Goal: Task Accomplishment & Management: Use online tool/utility

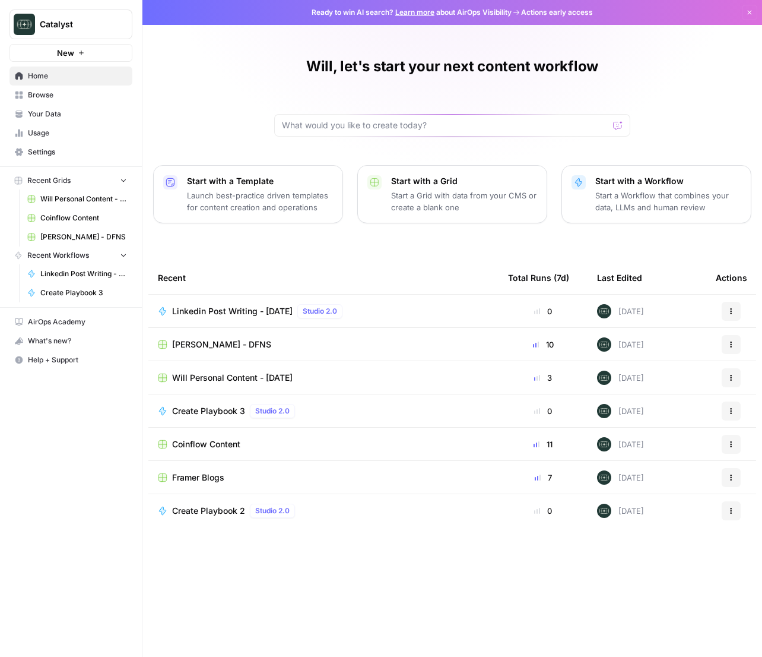
click at [221, 343] on span "[PERSON_NAME] - DFNS" at bounding box center [221, 344] width 99 height 12
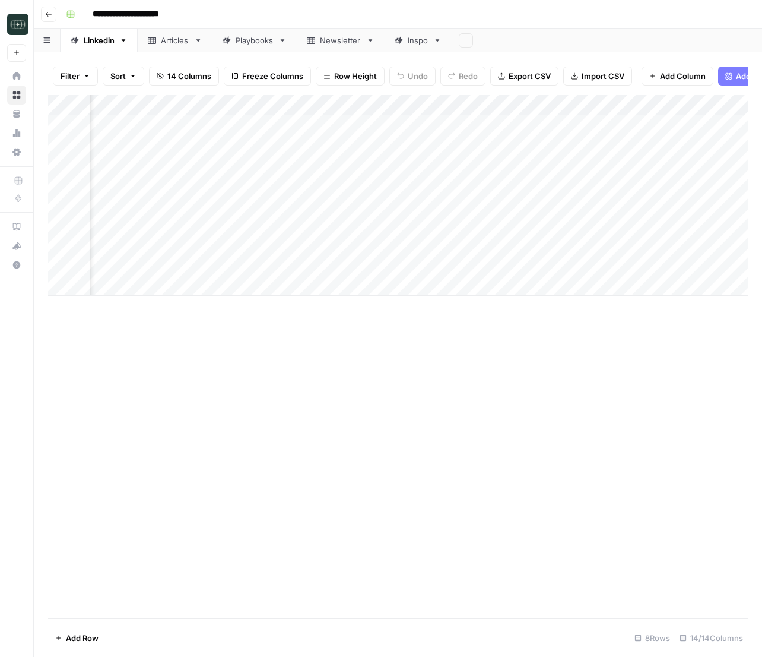
scroll to position [0, 297]
click at [589, 244] on div "Add Column" at bounding box center [398, 195] width 700 height 201
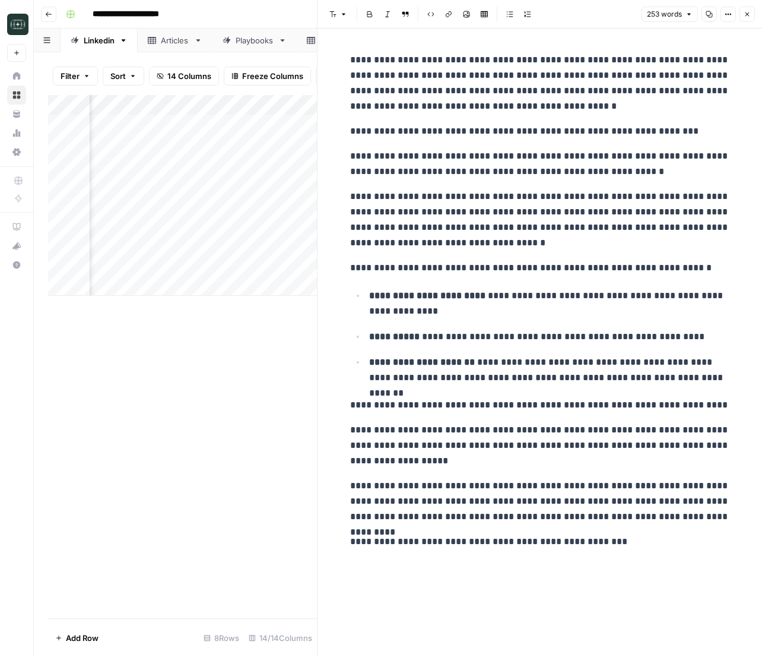
click at [748, 11] on icon "button" at bounding box center [747, 14] width 7 height 7
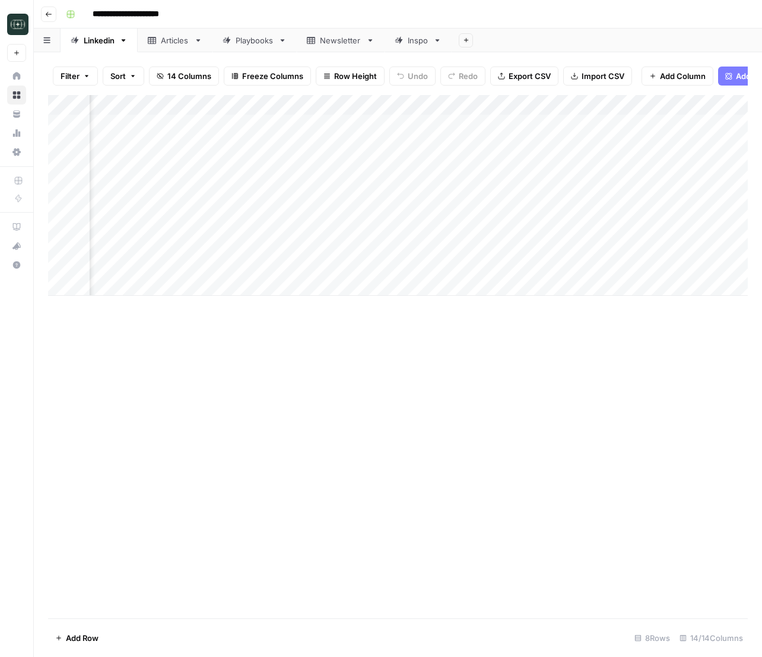
scroll to position [0, 101]
click at [300, 262] on div "Add Column" at bounding box center [398, 195] width 700 height 201
click at [301, 262] on div "Add Column" at bounding box center [398, 195] width 700 height 201
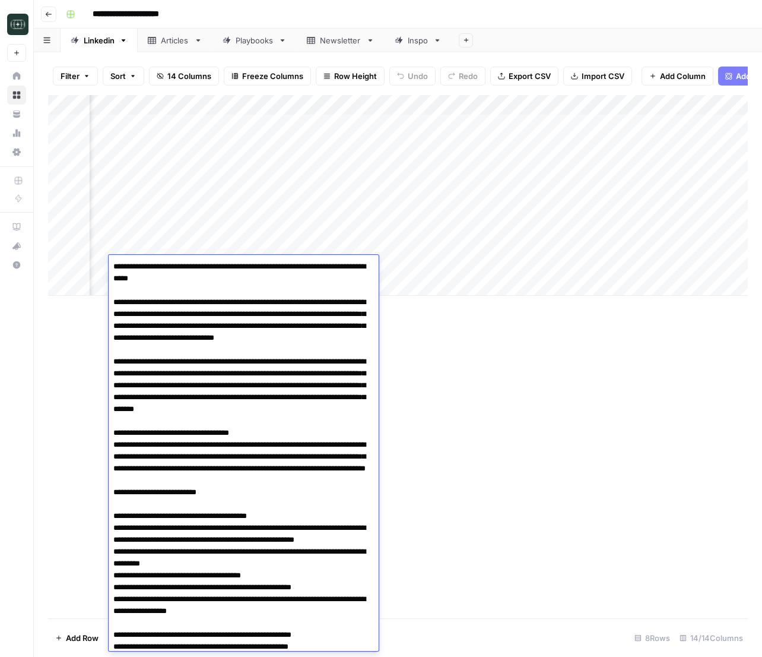
scroll to position [752, 0]
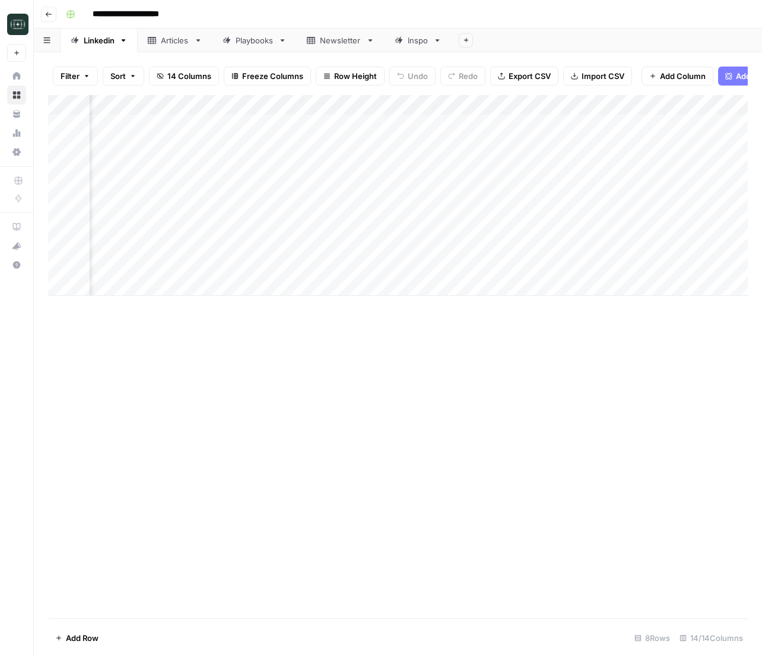
drag, startPoint x: 507, startPoint y: 330, endPoint x: 341, endPoint y: 297, distance: 169.4
click at [503, 330] on div "Add Column" at bounding box center [398, 356] width 700 height 523
click at [283, 283] on div "Add Column" at bounding box center [398, 195] width 700 height 201
type textarea "**********"
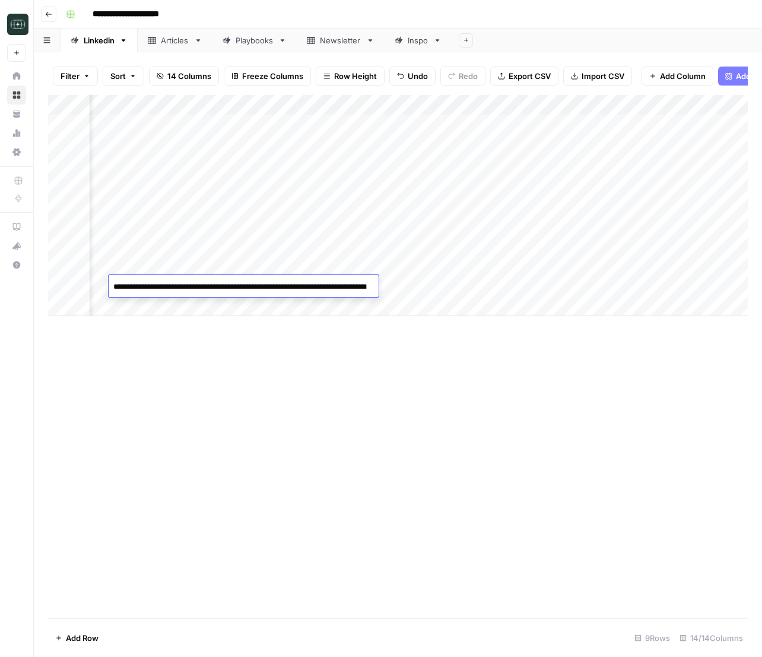
scroll to position [769, 0]
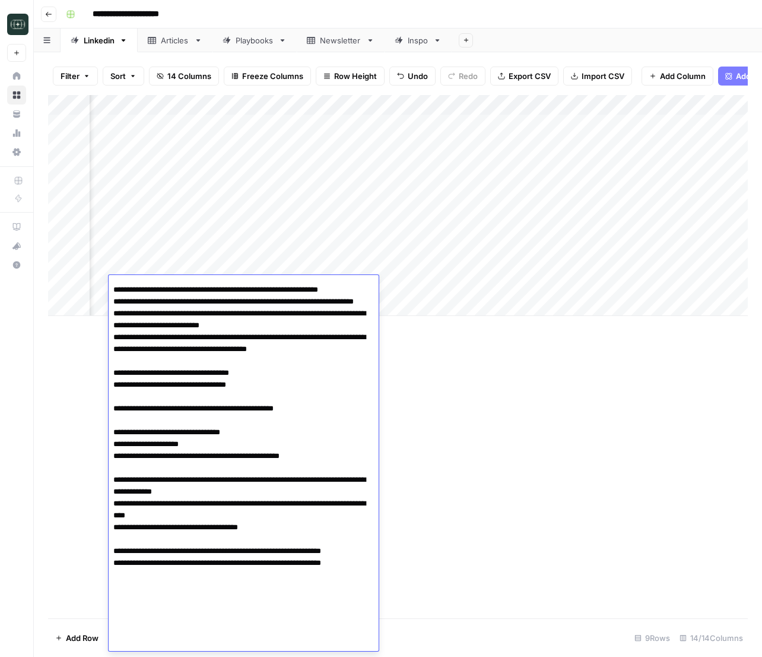
click at [442, 287] on div "Add Column" at bounding box center [398, 205] width 700 height 221
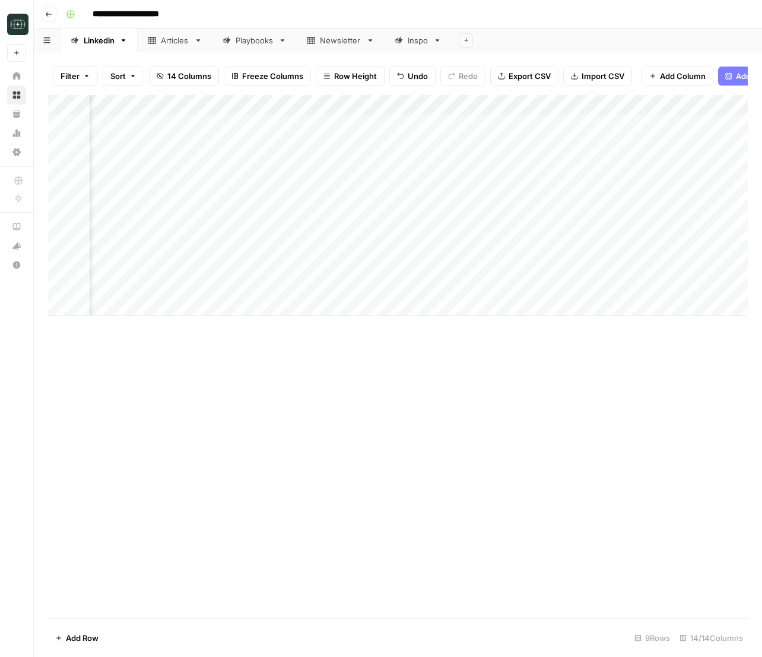
click at [438, 288] on div "Add Column" at bounding box center [398, 205] width 700 height 221
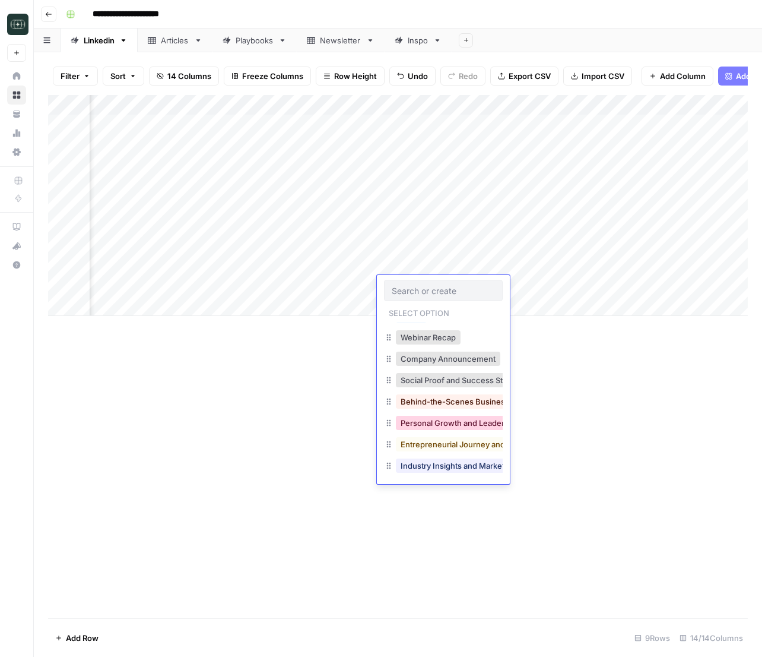
scroll to position [126, 0]
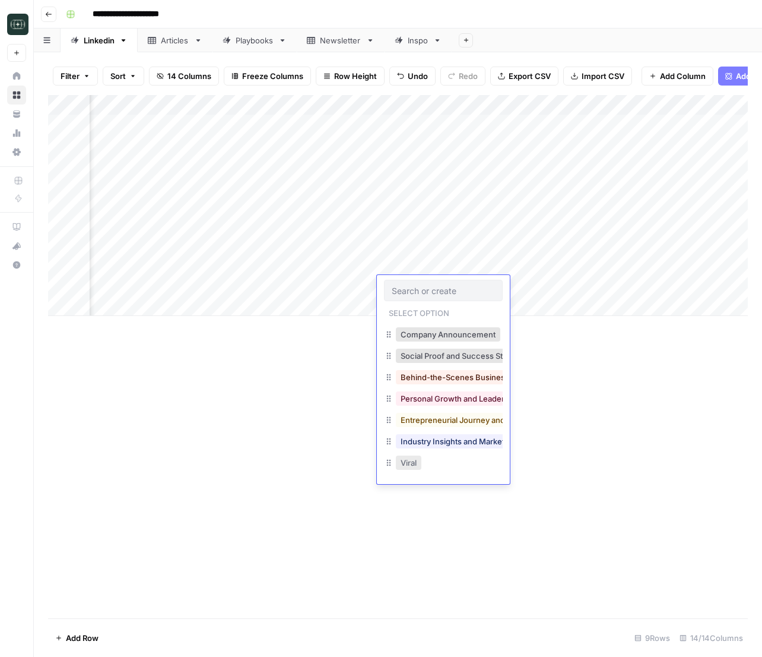
click at [415, 461] on button "Viral" at bounding box center [409, 462] width 26 height 14
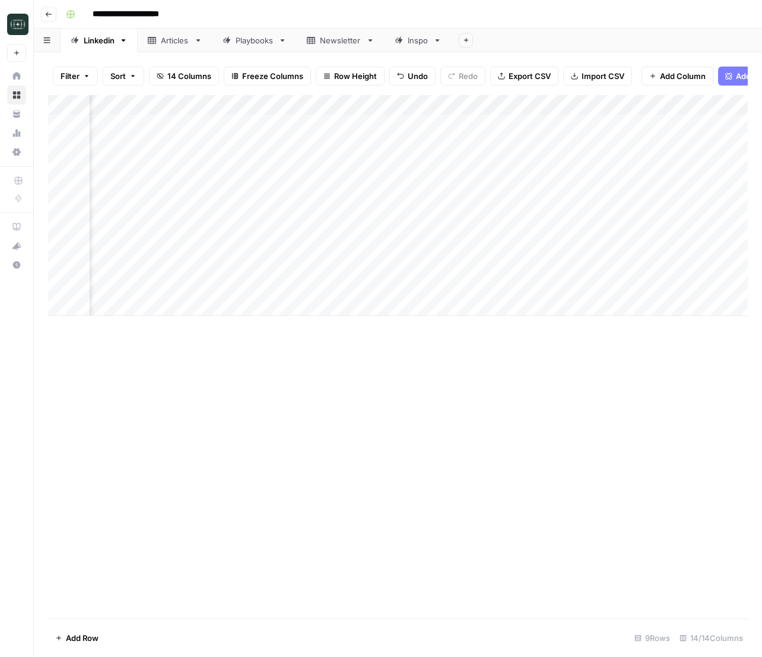
click at [493, 287] on div "Add Column" at bounding box center [398, 205] width 700 height 221
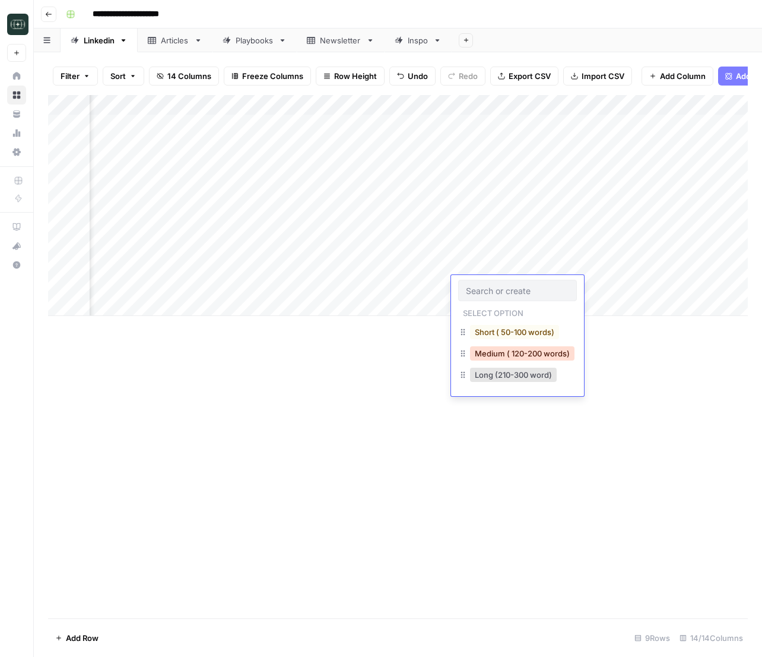
click at [496, 353] on button "Medium ( 120-200 words)" at bounding box center [522, 353] width 104 height 14
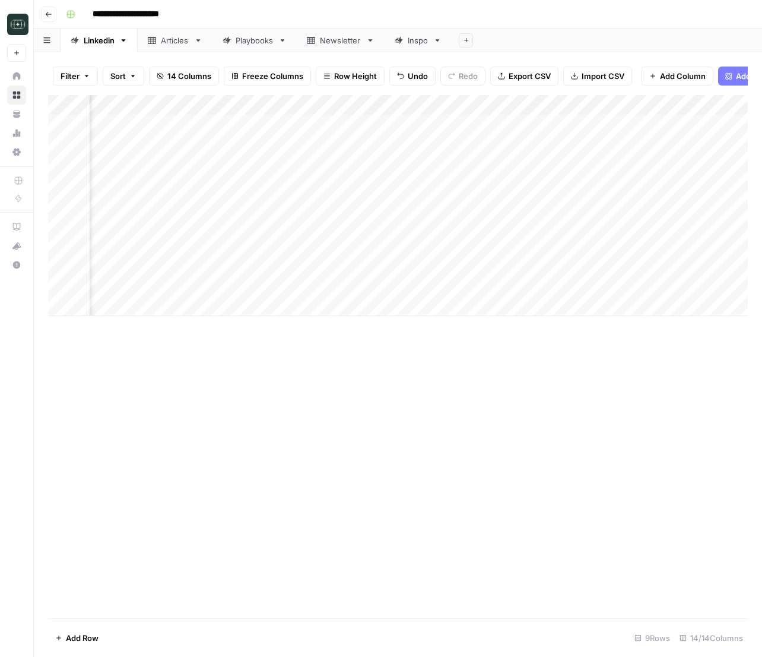
click at [610, 284] on div "Add Column" at bounding box center [398, 205] width 700 height 221
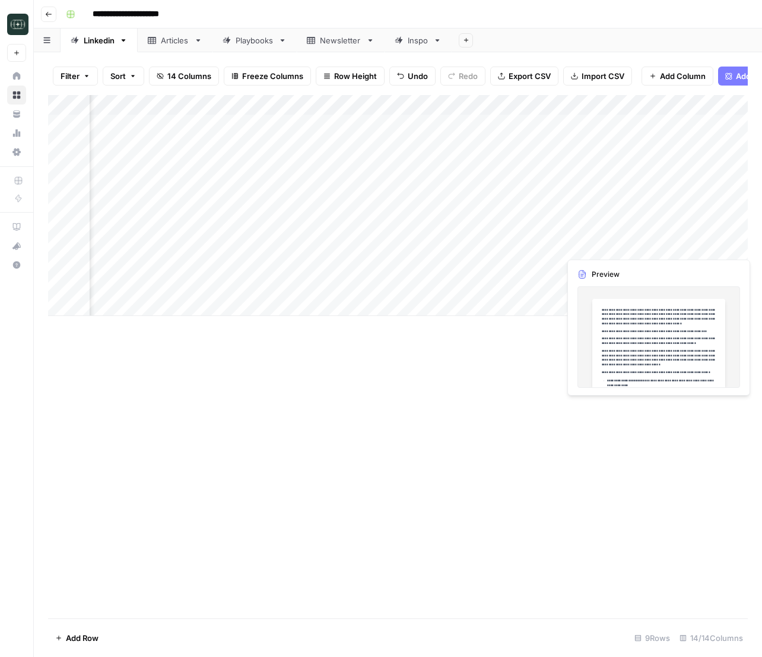
click at [723, 245] on div "Add Column" at bounding box center [398, 205] width 700 height 221
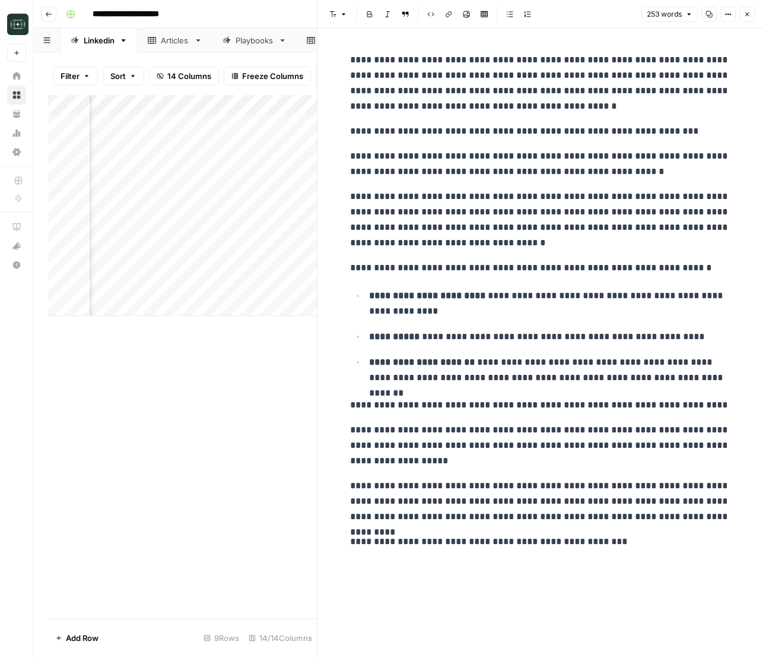
click at [744, 14] on icon "button" at bounding box center [747, 14] width 7 height 7
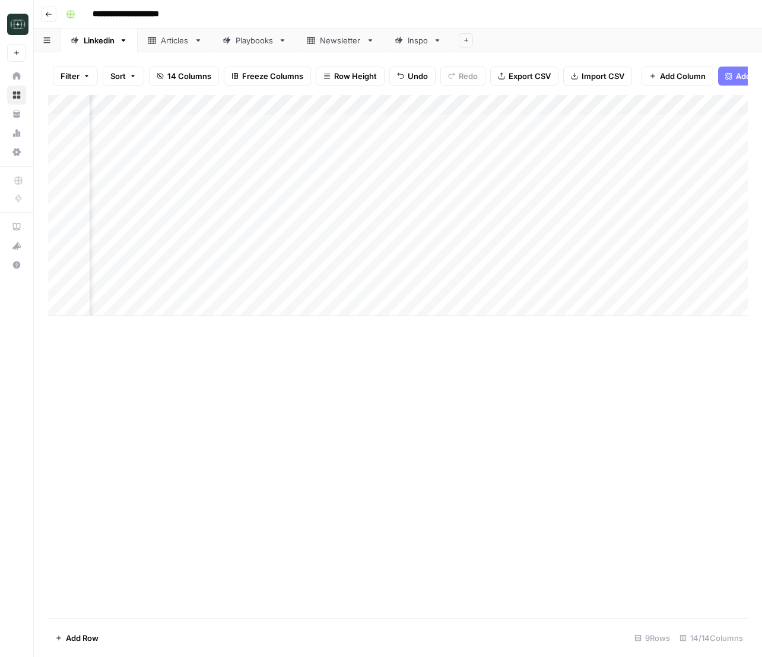
click at [225, 286] on div "Add Column" at bounding box center [398, 205] width 700 height 221
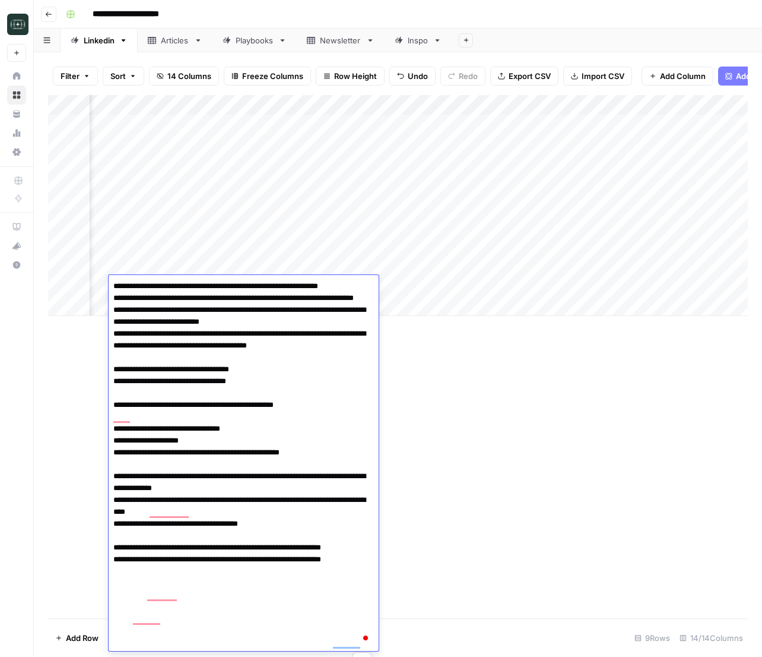
scroll to position [772, 0]
click at [480, 371] on div "Add Column" at bounding box center [398, 356] width 700 height 523
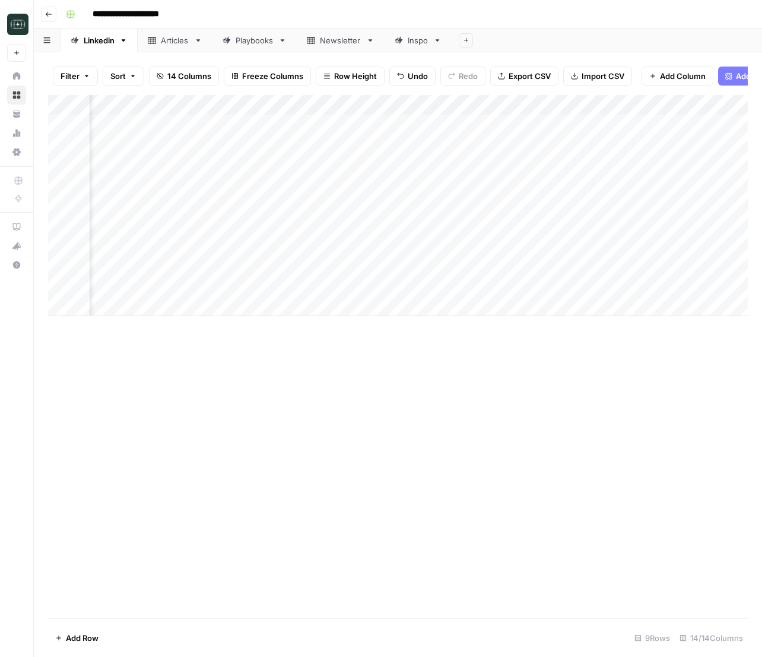
click at [262, 315] on div "Add Column" at bounding box center [398, 205] width 700 height 221
type textarea "**********"
click at [398, 308] on div "Add Column" at bounding box center [398, 215] width 700 height 241
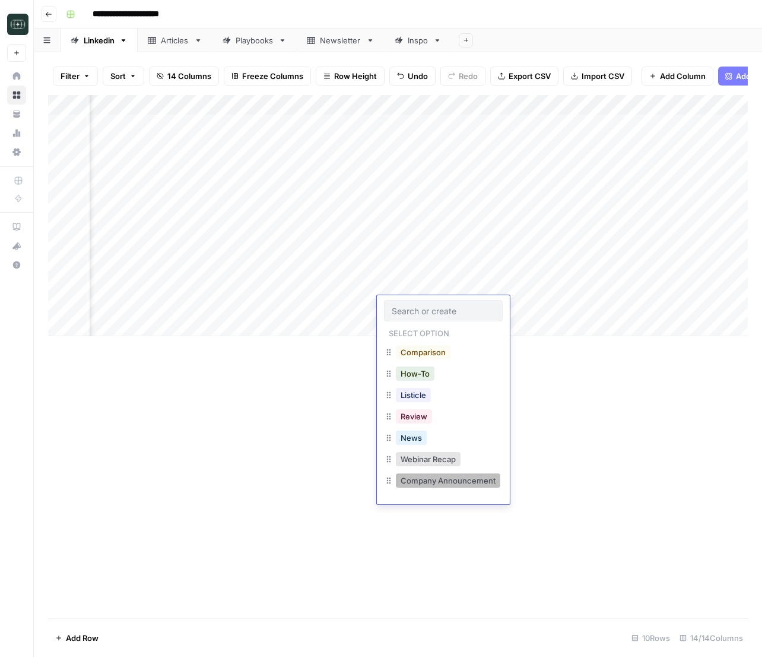
click at [426, 481] on button "Company Announcement" at bounding box center [448, 480] width 104 height 14
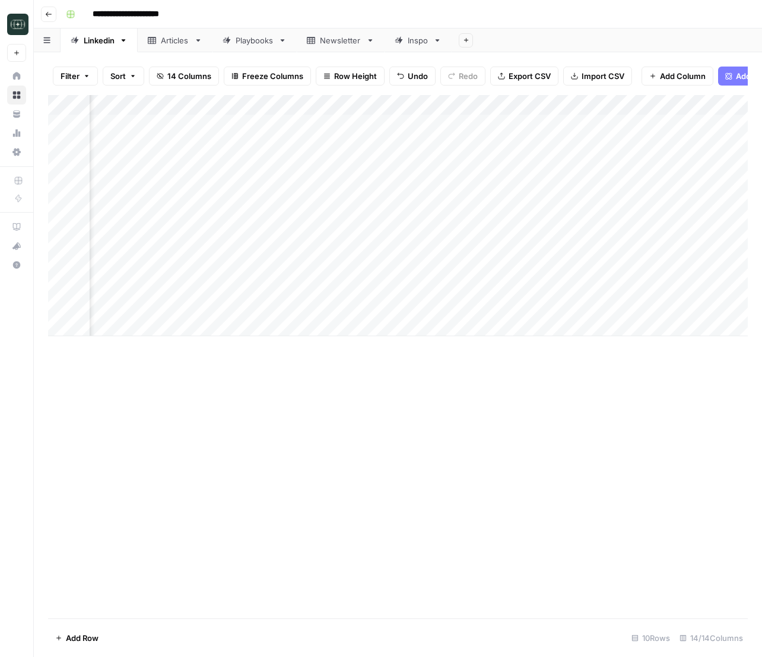
click at [508, 308] on div "Add Column" at bounding box center [398, 215] width 700 height 241
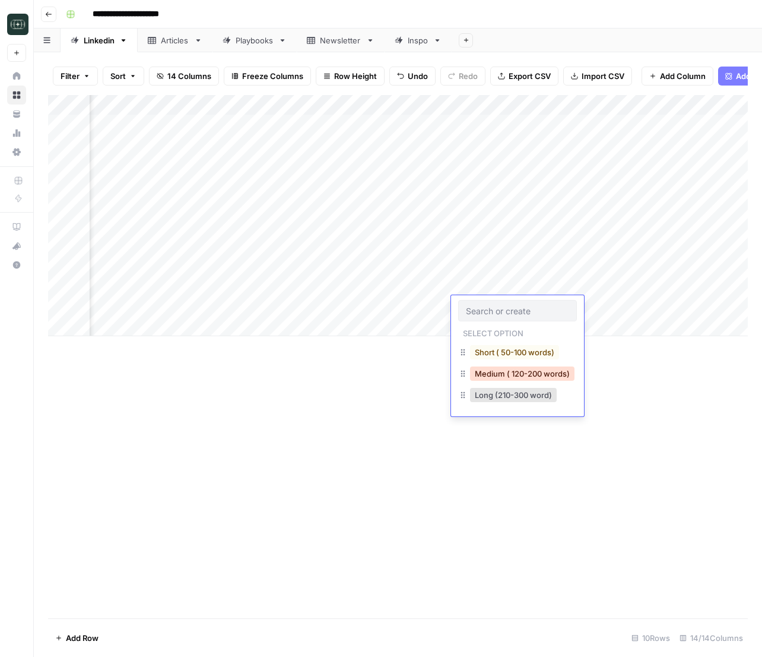
drag, startPoint x: 508, startPoint y: 377, endPoint x: 559, endPoint y: 347, distance: 59.1
click at [509, 377] on button "Medium ( 120-200 words)" at bounding box center [522, 373] width 104 height 14
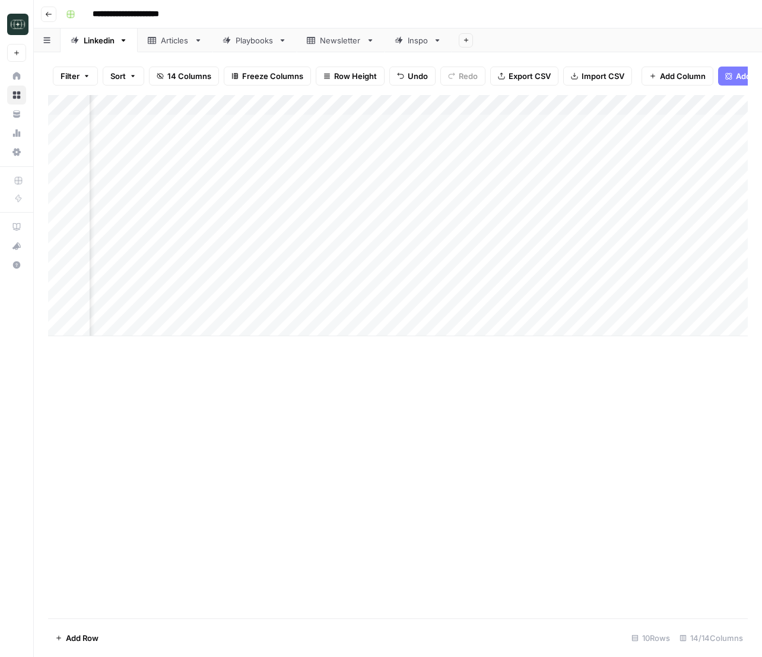
click at [595, 309] on div "Add Column" at bounding box center [398, 215] width 700 height 241
click at [462, 287] on div "Add Column" at bounding box center [398, 215] width 700 height 241
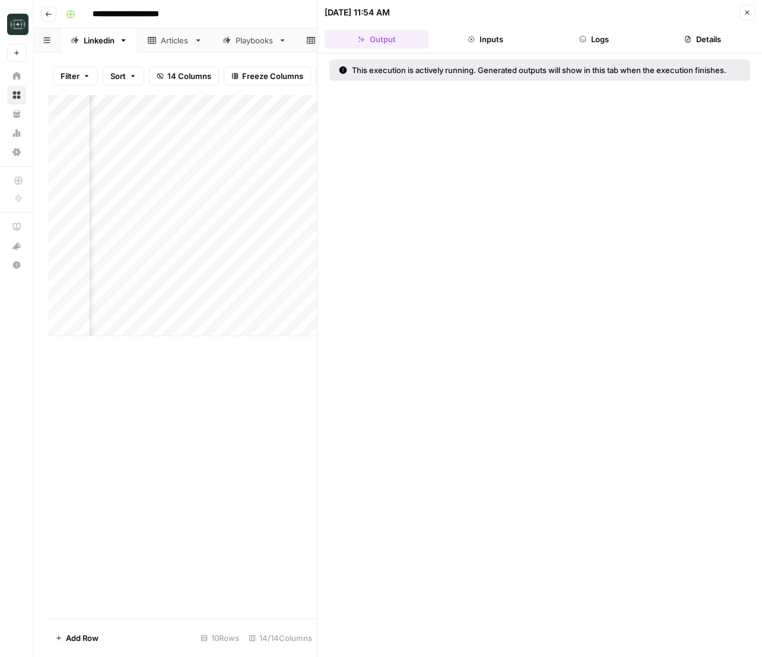
click at [594, 24] on header "[DATE] 11:54 AM Close Output Inputs Logs Details" at bounding box center [540, 26] width 445 height 53
click at [588, 34] on button "Logs" at bounding box center [595, 39] width 104 height 19
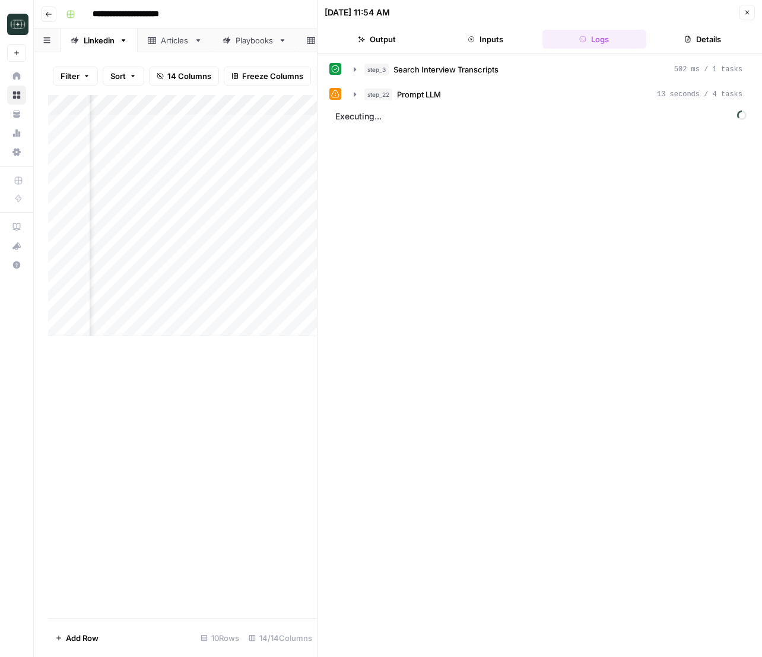
click at [743, 14] on button "Close" at bounding box center [747, 12] width 15 height 15
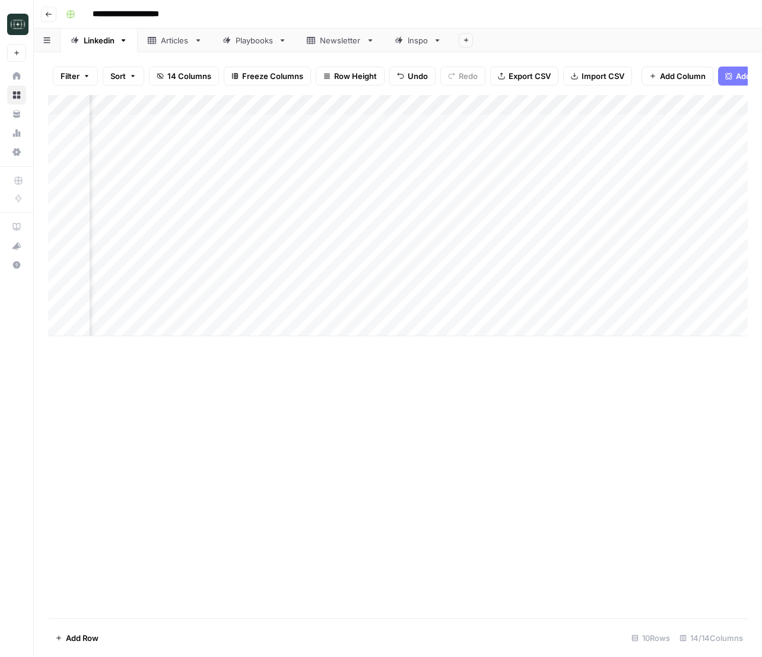
click at [461, 285] on div "Add Column" at bounding box center [398, 215] width 700 height 241
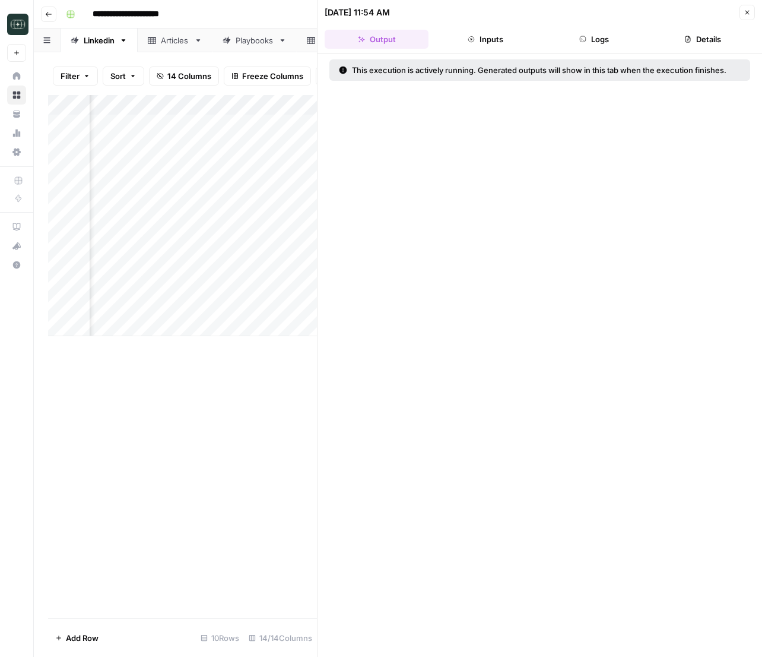
click at [597, 43] on button "Logs" at bounding box center [595, 39] width 104 height 19
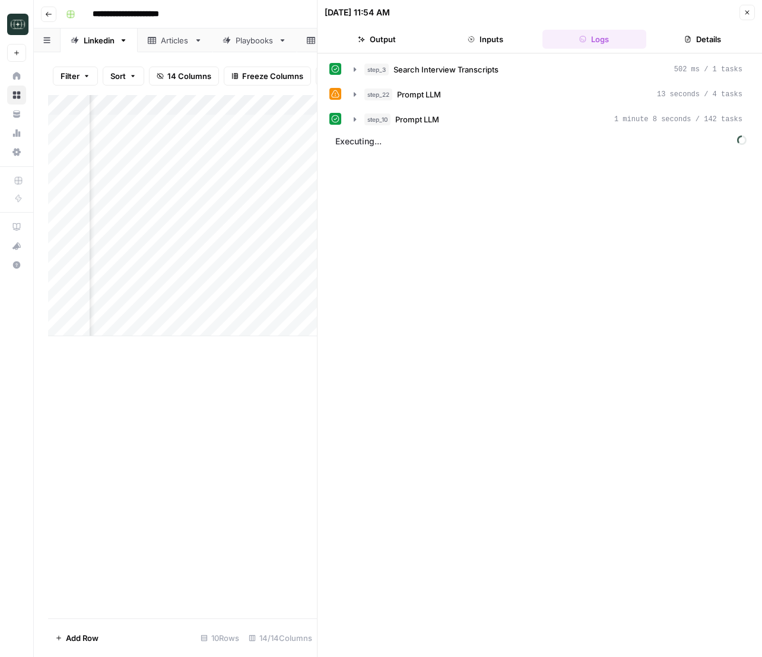
click at [747, 12] on icon "button" at bounding box center [748, 13] width 4 height 4
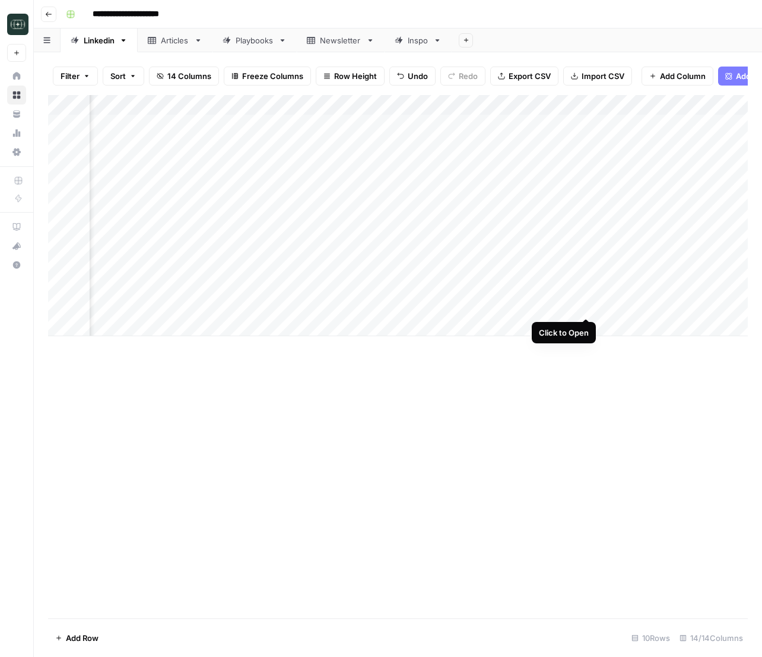
click at [589, 306] on div "Add Column" at bounding box center [398, 215] width 700 height 241
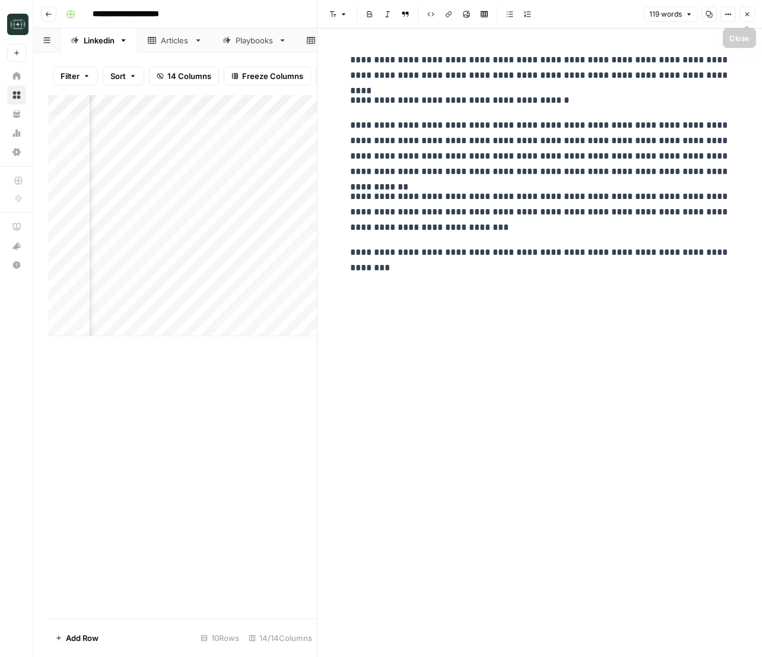
click at [746, 14] on icon "button" at bounding box center [747, 14] width 7 height 7
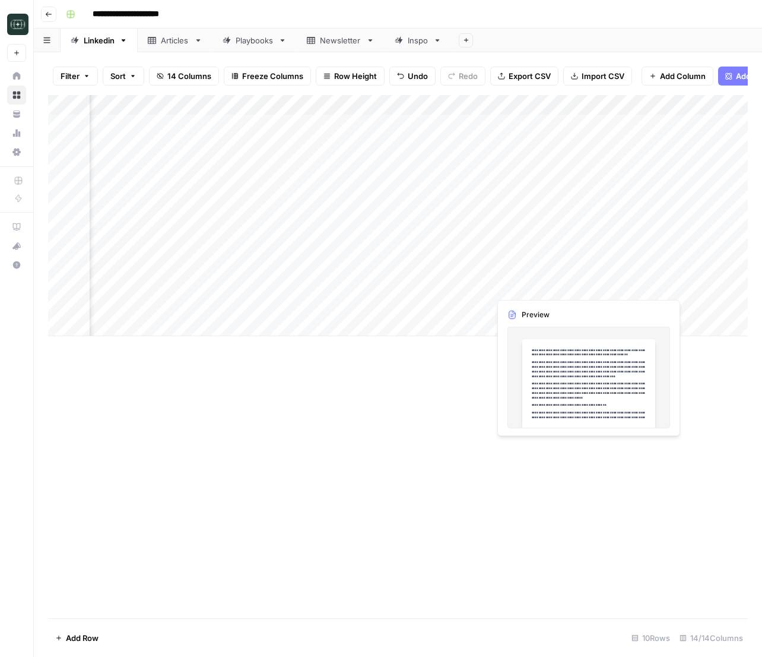
click at [585, 287] on div "Add Column" at bounding box center [398, 215] width 700 height 241
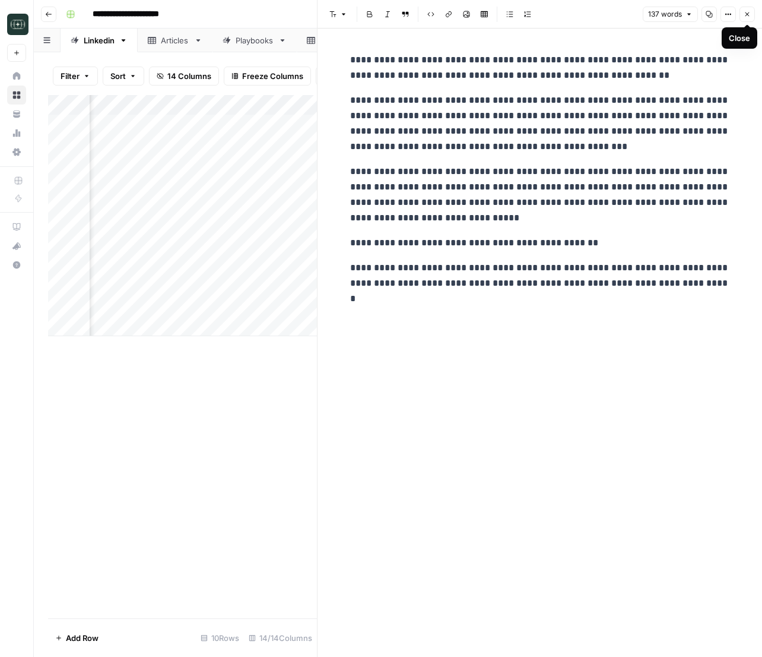
click at [749, 15] on icon "button" at bounding box center [747, 14] width 7 height 7
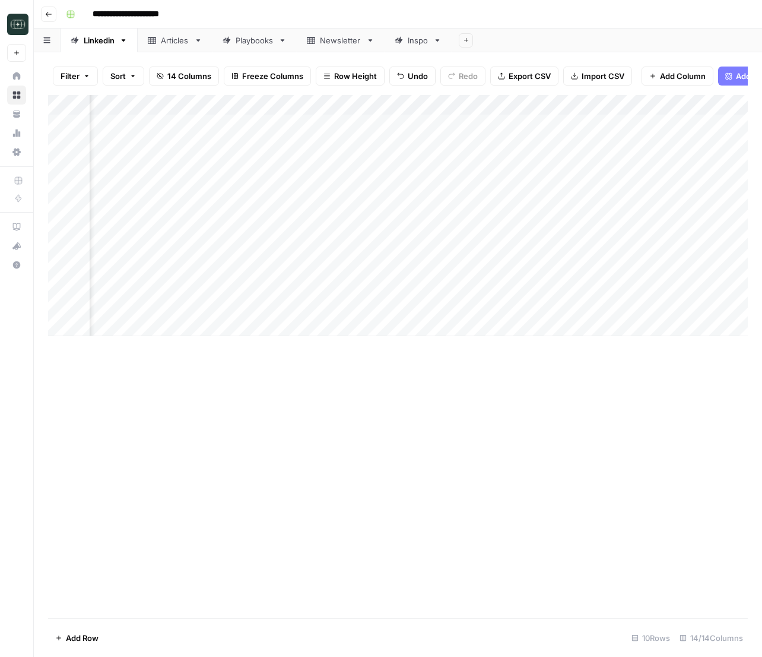
scroll to position [0, 242]
click at [208, 324] on div "Add Column" at bounding box center [398, 215] width 700 height 241
type textarea "**********"
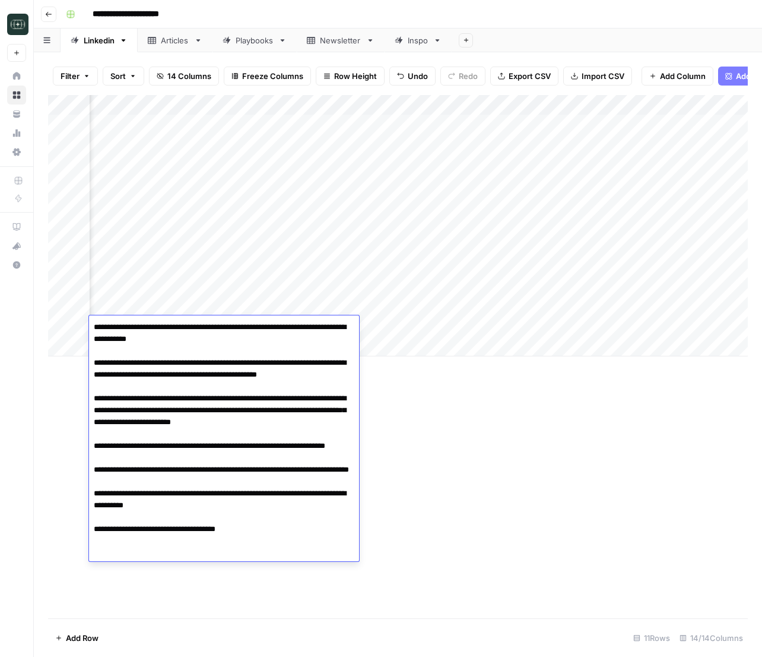
drag, startPoint x: 406, startPoint y: 406, endPoint x: 393, endPoint y: 348, distance: 59.6
click at [406, 406] on div "Add Column" at bounding box center [398, 356] width 700 height 523
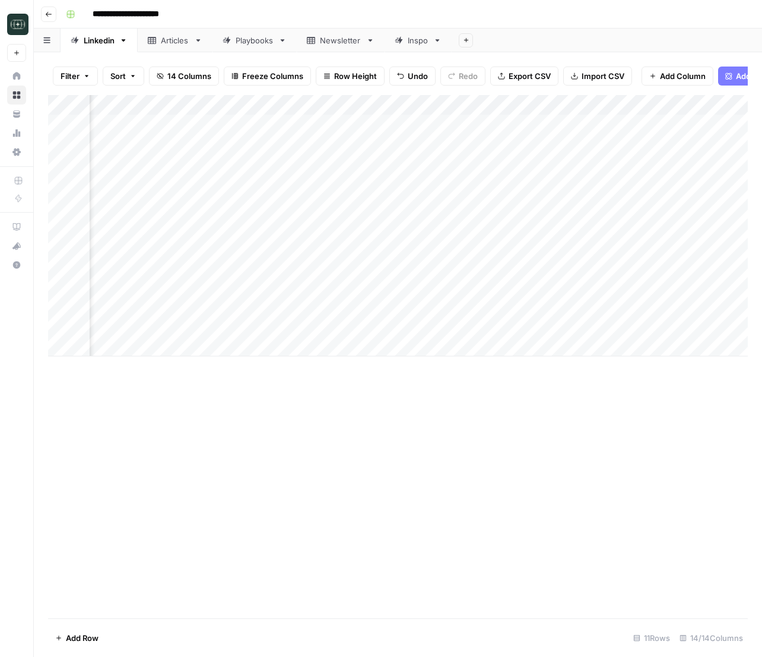
click at [394, 328] on div "Add Column" at bounding box center [398, 225] width 700 height 261
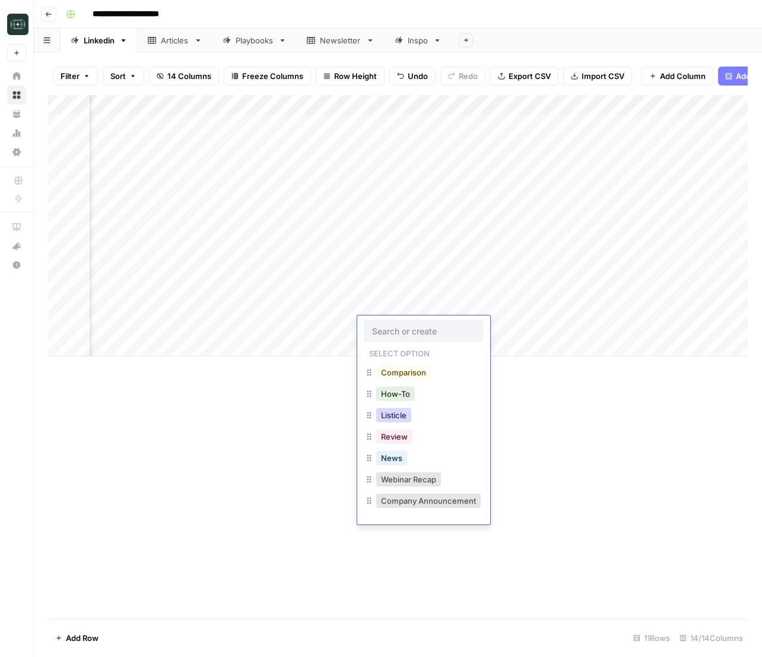
scroll to position [10, 0]
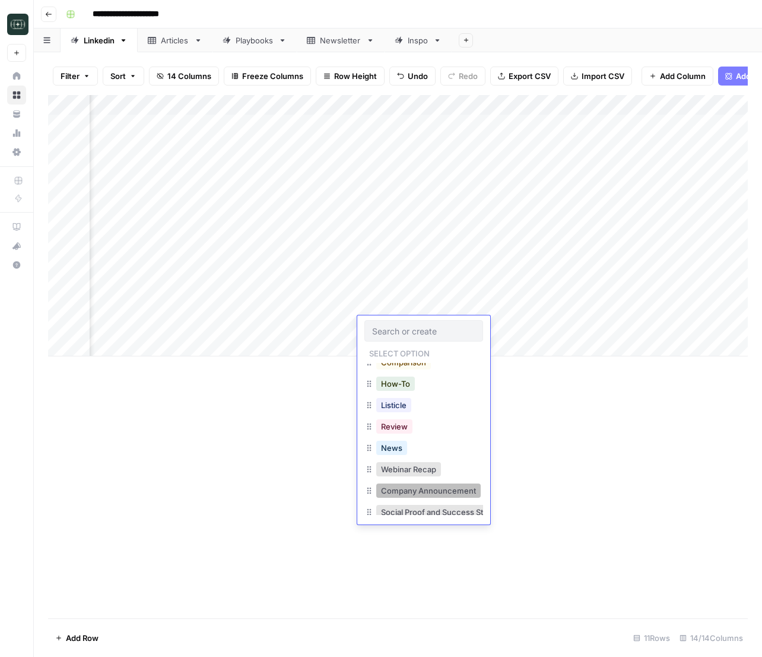
click at [426, 492] on button "Company Announcement" at bounding box center [428, 490] width 104 height 14
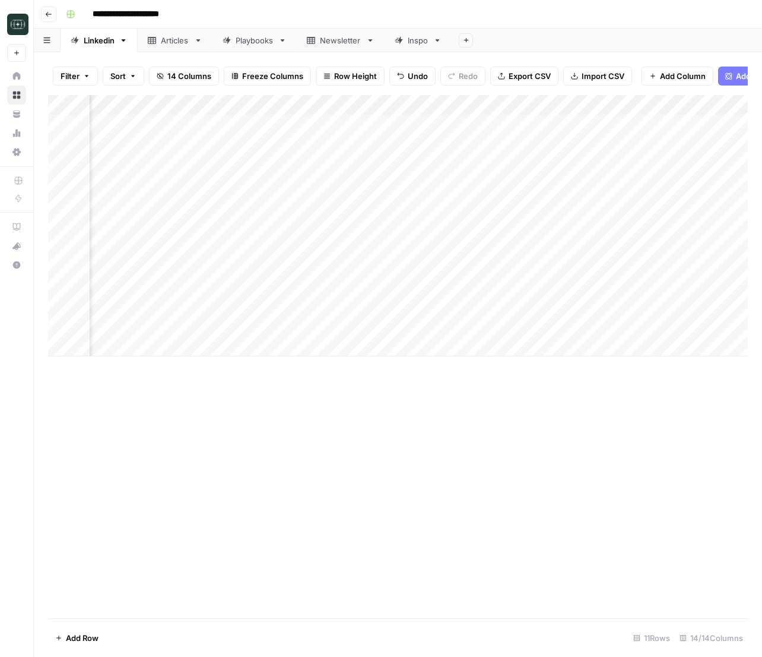
click at [475, 331] on div "Add Column" at bounding box center [398, 225] width 700 height 261
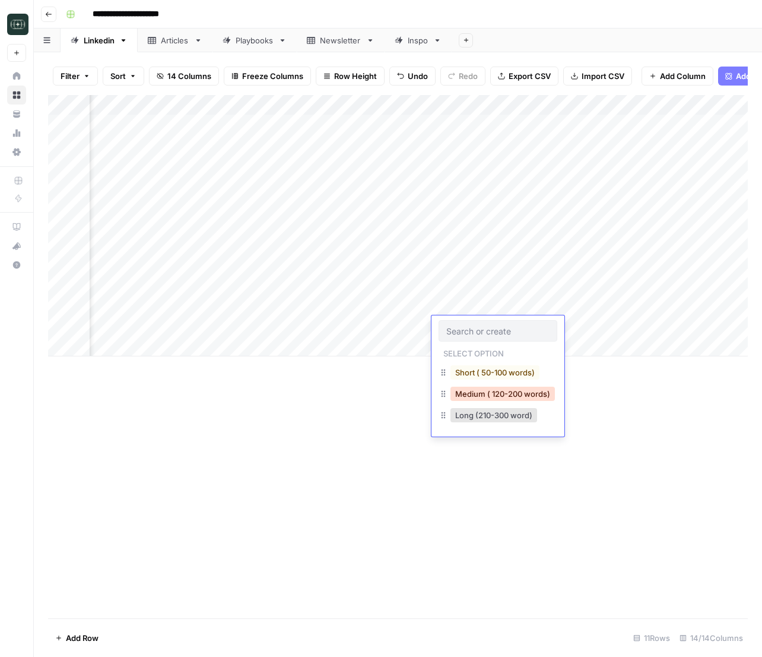
drag, startPoint x: 500, startPoint y: 392, endPoint x: 556, endPoint y: 346, distance: 72.5
click at [500, 392] on button "Medium ( 120-200 words)" at bounding box center [503, 393] width 104 height 14
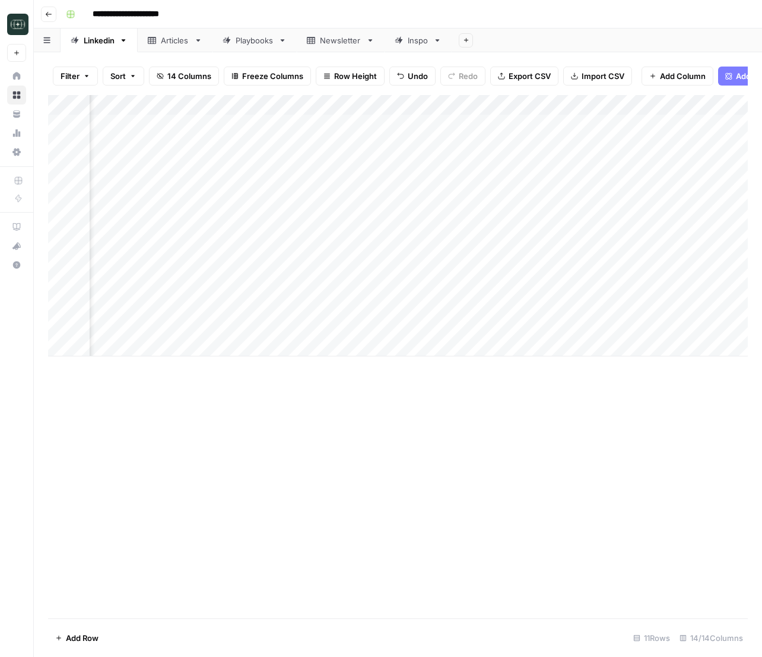
click at [593, 324] on div "Add Column" at bounding box center [398, 225] width 700 height 261
click at [239, 343] on div "Add Column" at bounding box center [398, 225] width 700 height 261
type textarea "**********"
drag, startPoint x: 512, startPoint y: 445, endPoint x: 456, endPoint y: 389, distance: 78.5
click at [511, 444] on div "Add Column" at bounding box center [398, 356] width 700 height 523
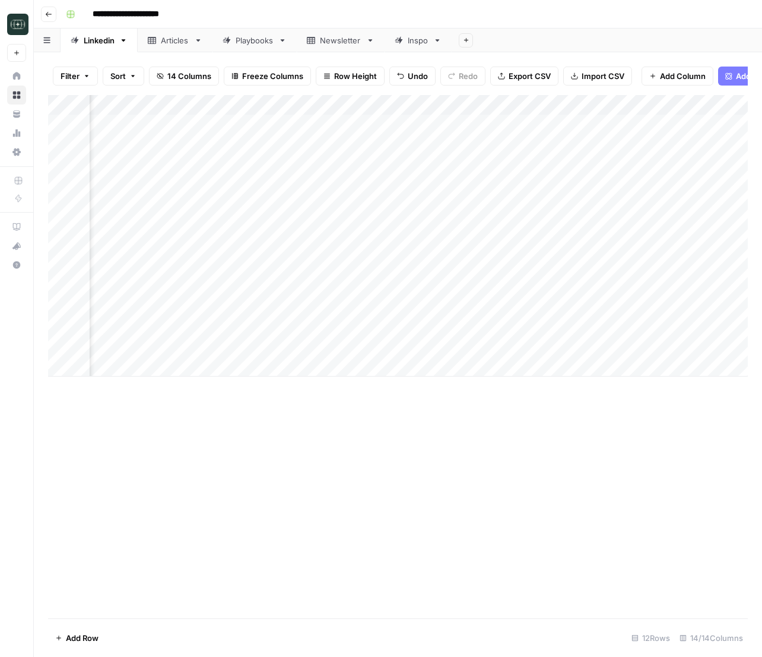
click at [395, 344] on div "Add Column" at bounding box center [398, 235] width 700 height 281
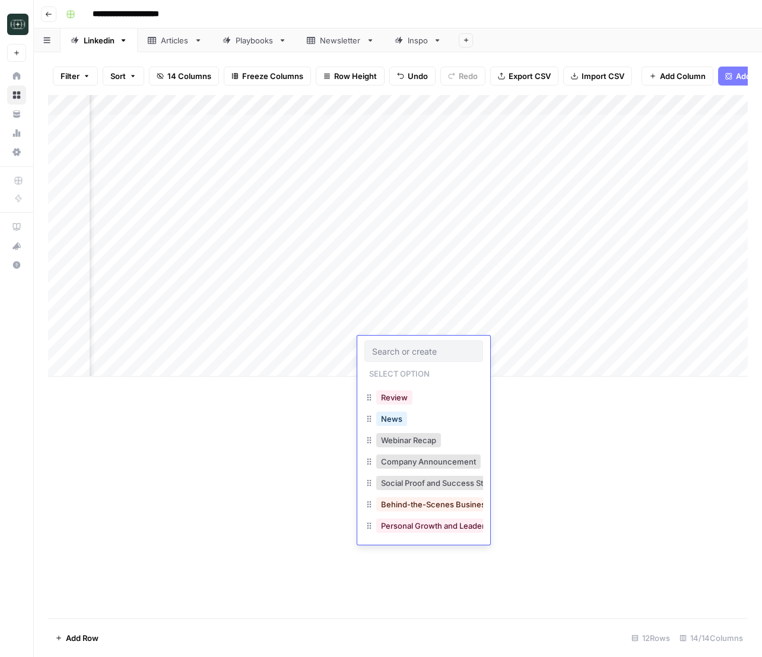
scroll to position [126, 0]
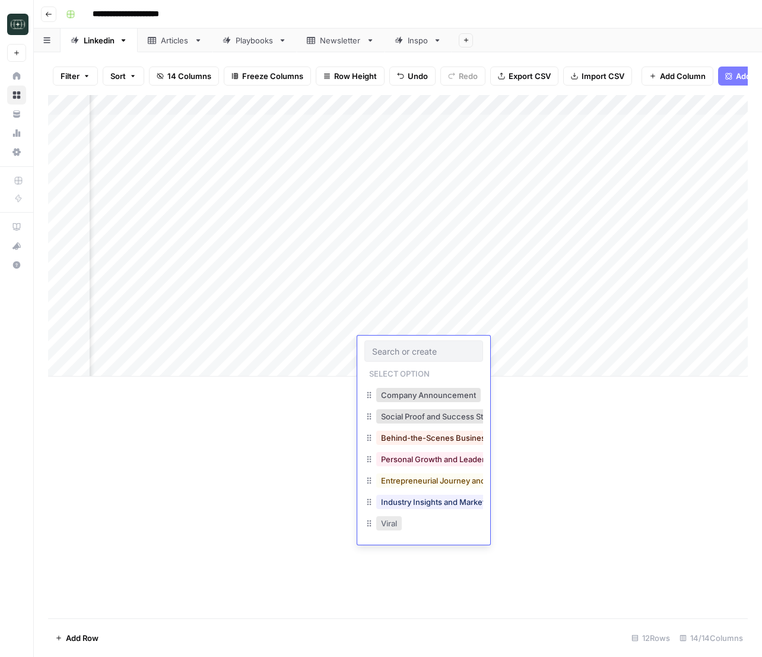
click at [392, 523] on button "Viral" at bounding box center [389, 523] width 26 height 14
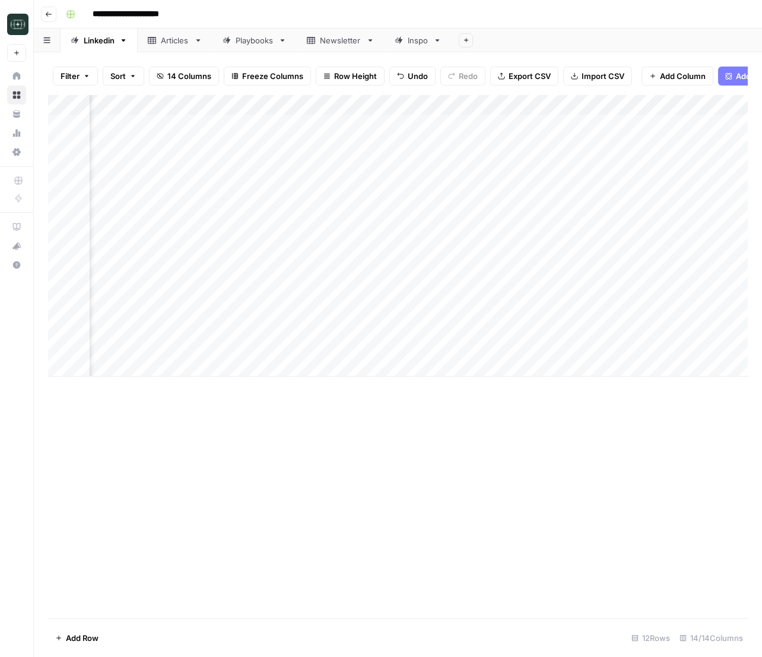
click at [477, 344] on div "Add Column" at bounding box center [398, 235] width 700 height 281
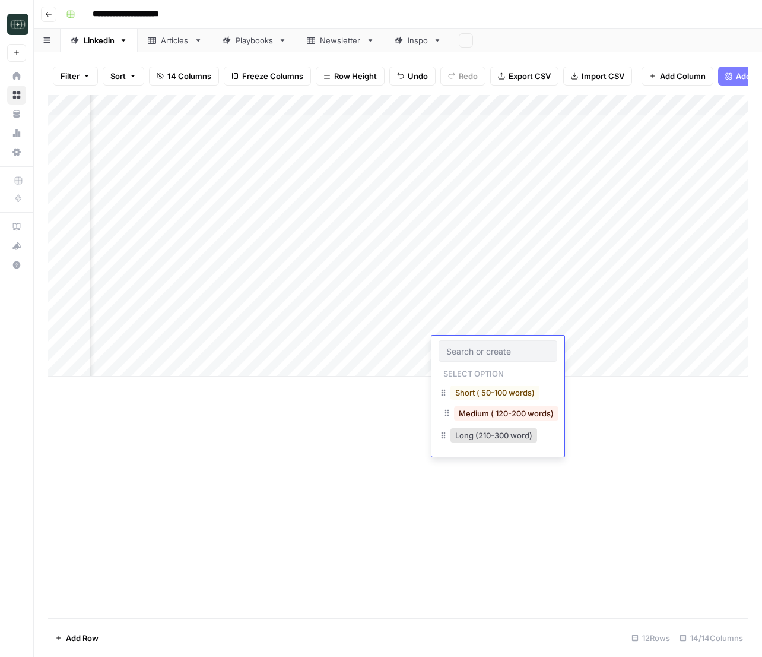
drag, startPoint x: 481, startPoint y: 405, endPoint x: 490, endPoint y: 407, distance: 8.5
click at [490, 407] on button "Medium ( 120-200 words)" at bounding box center [503, 414] width 104 height 14
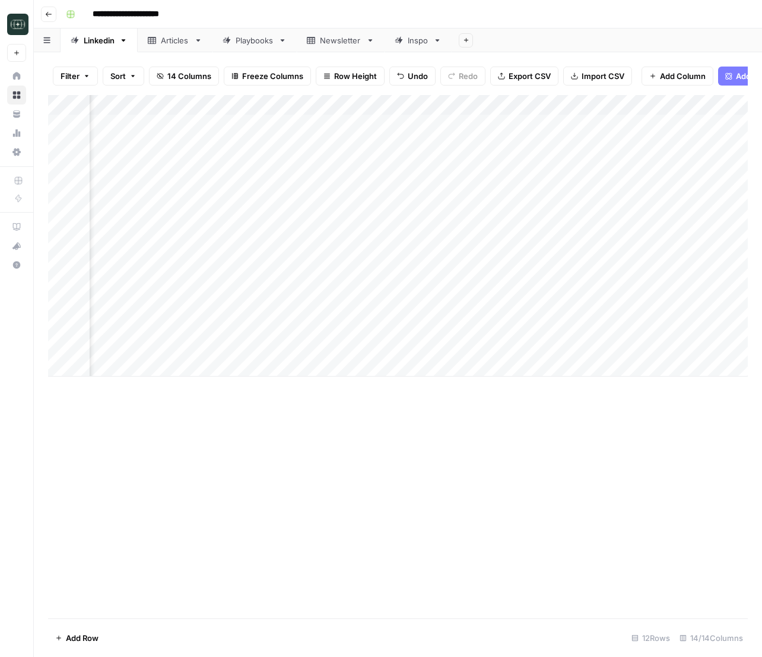
drag, startPoint x: 599, startPoint y: 347, endPoint x: 604, endPoint y: 399, distance: 51.9
click at [599, 347] on div "Add Column" at bounding box center [398, 235] width 700 height 281
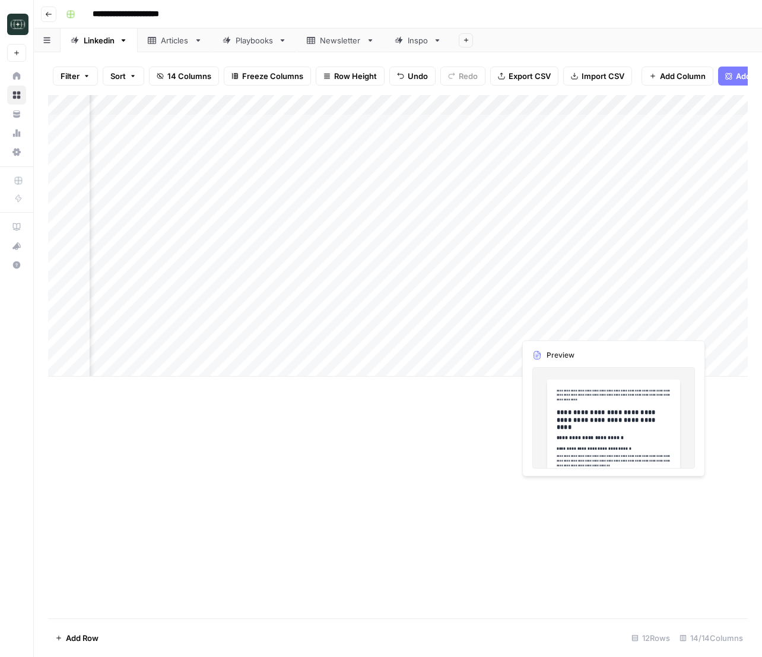
click at [593, 326] on div "Add Column" at bounding box center [398, 235] width 700 height 281
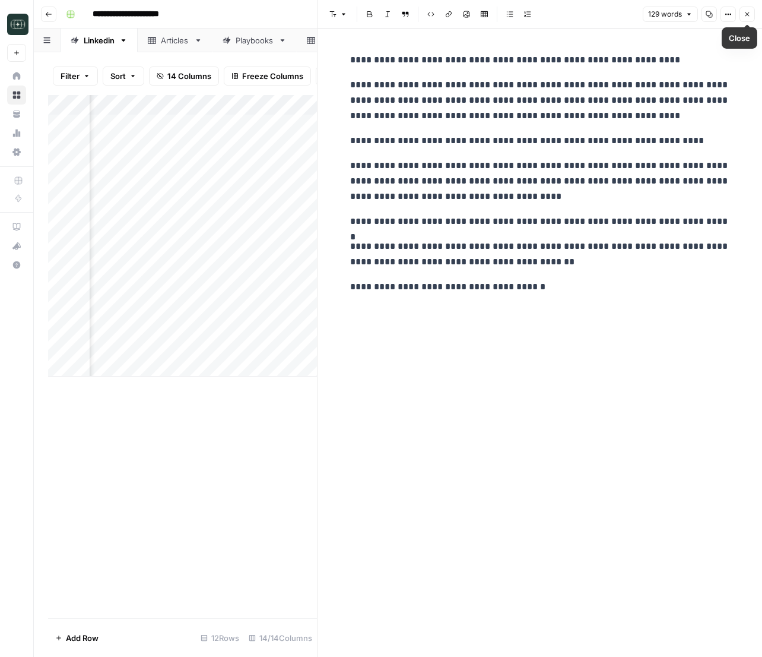
click at [745, 13] on icon "button" at bounding box center [747, 14] width 7 height 7
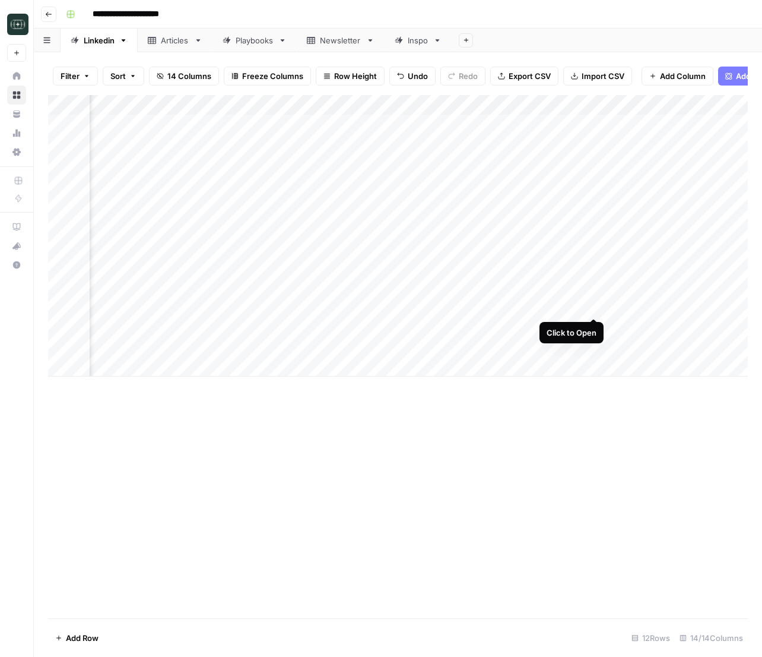
click at [590, 306] on div "Add Column" at bounding box center [398, 235] width 700 height 281
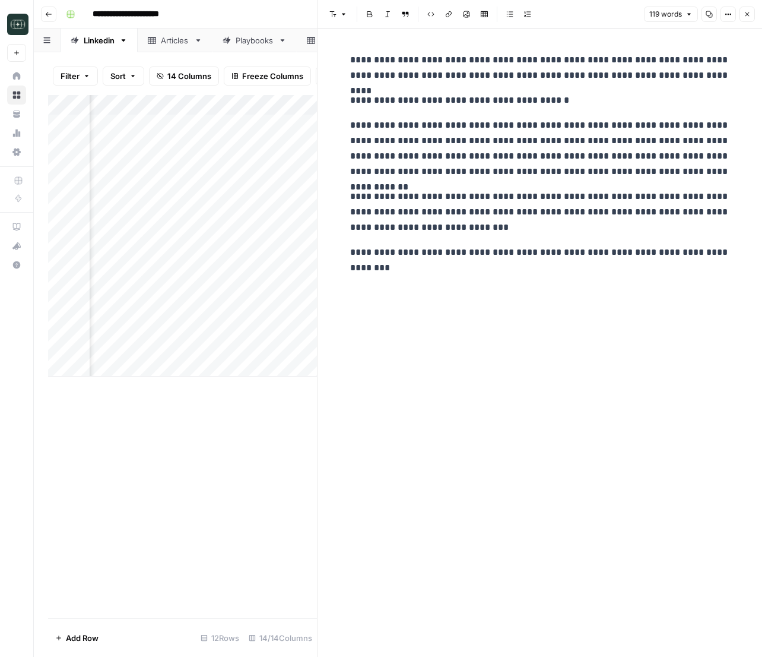
click at [747, 7] on button "Close" at bounding box center [747, 14] width 15 height 15
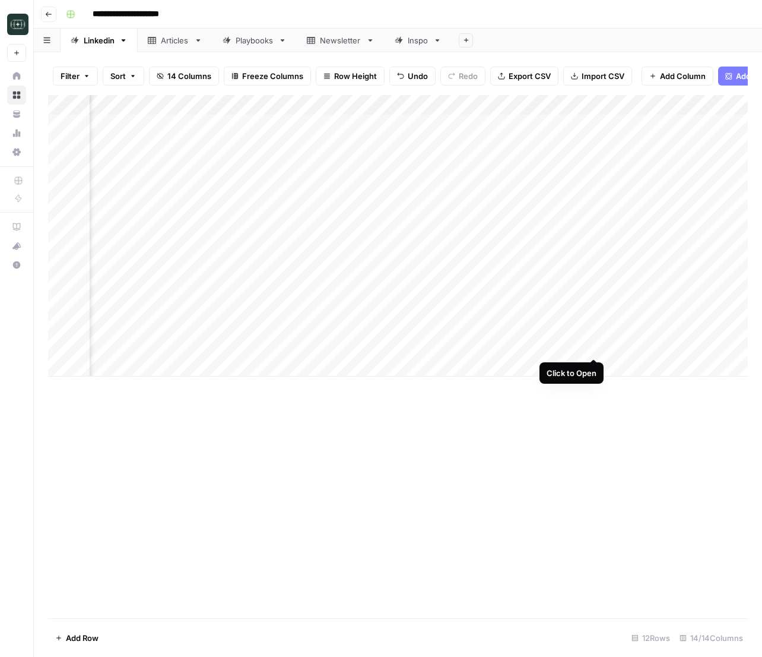
click at [593, 346] on div "Add Column" at bounding box center [398, 235] width 700 height 281
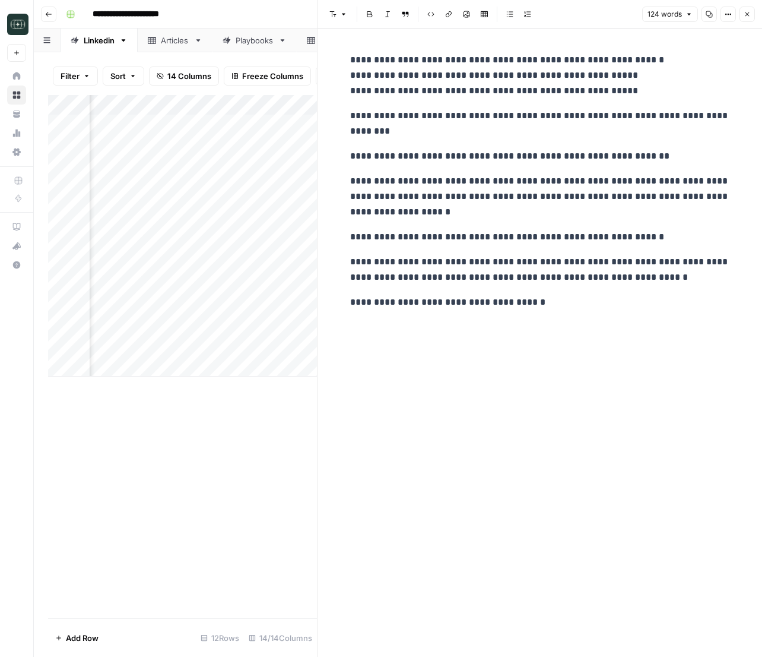
drag, startPoint x: 752, startPoint y: 14, endPoint x: 689, endPoint y: 201, distance: 196.8
click at [752, 14] on button "Close" at bounding box center [747, 14] width 15 height 15
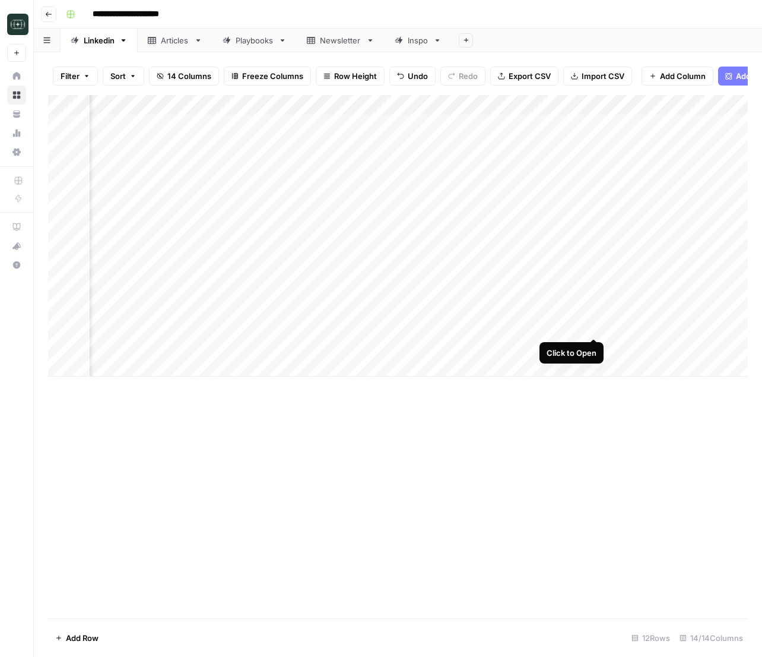
click at [595, 326] on div "Add Column" at bounding box center [398, 235] width 700 height 281
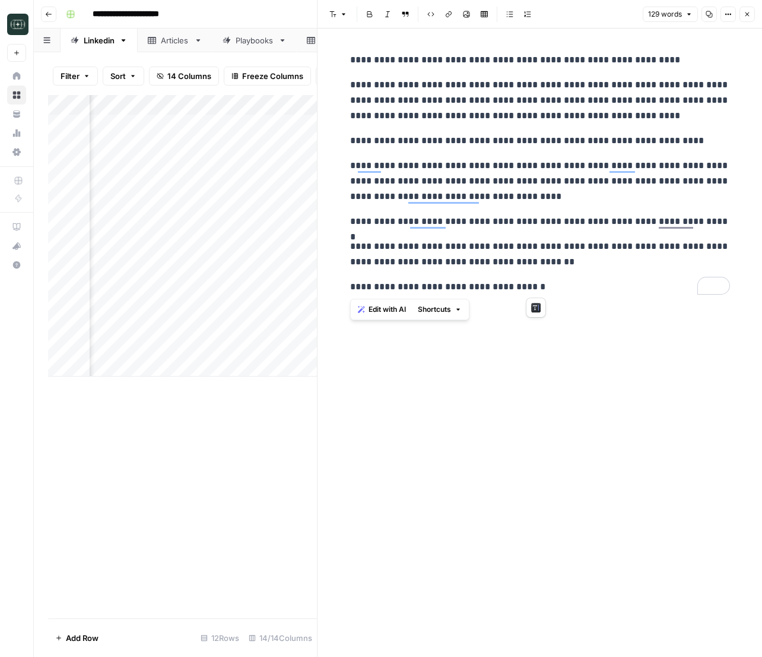
drag, startPoint x: 497, startPoint y: 246, endPoint x: 324, endPoint y: 58, distance: 255.9
click at [324, 58] on div "**********" at bounding box center [540, 342] width 445 height 628
